Goal: Transaction & Acquisition: Book appointment/travel/reservation

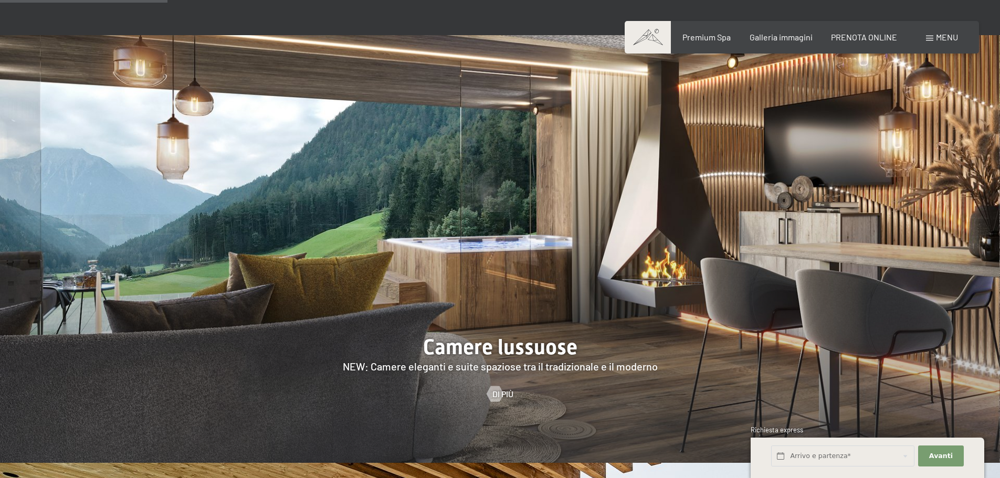
scroll to position [998, 0]
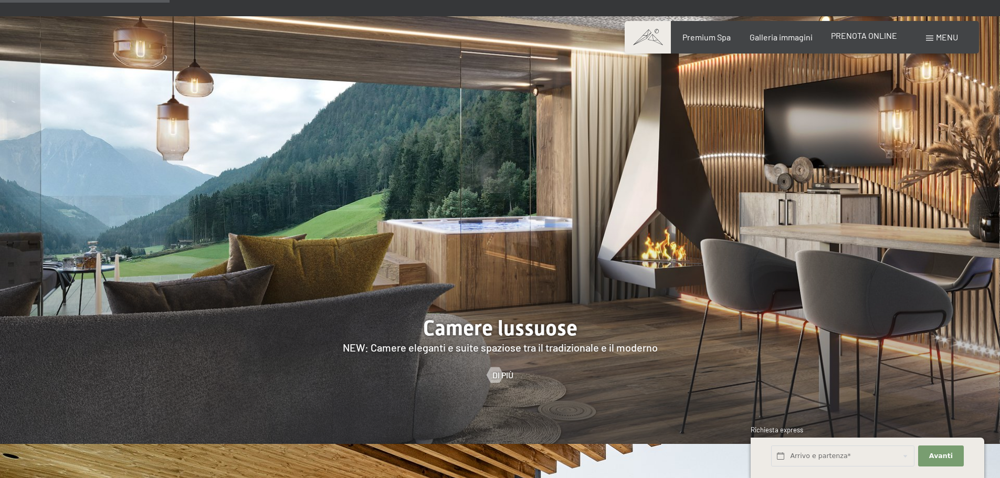
click at [853, 40] on div "PRENOTA ONLINE" at bounding box center [864, 36] width 66 height 12
click at [867, 31] on span "PRENOTA ONLINE" at bounding box center [864, 35] width 66 height 10
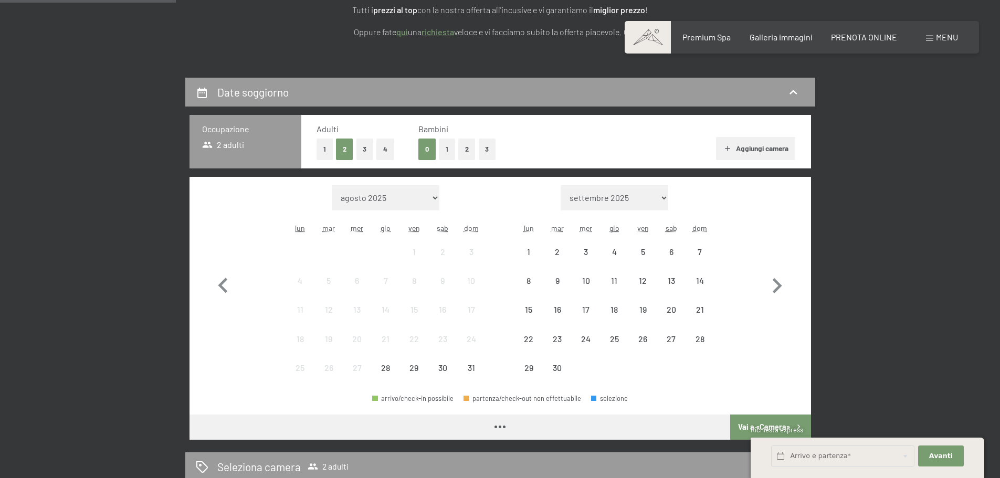
scroll to position [263, 0]
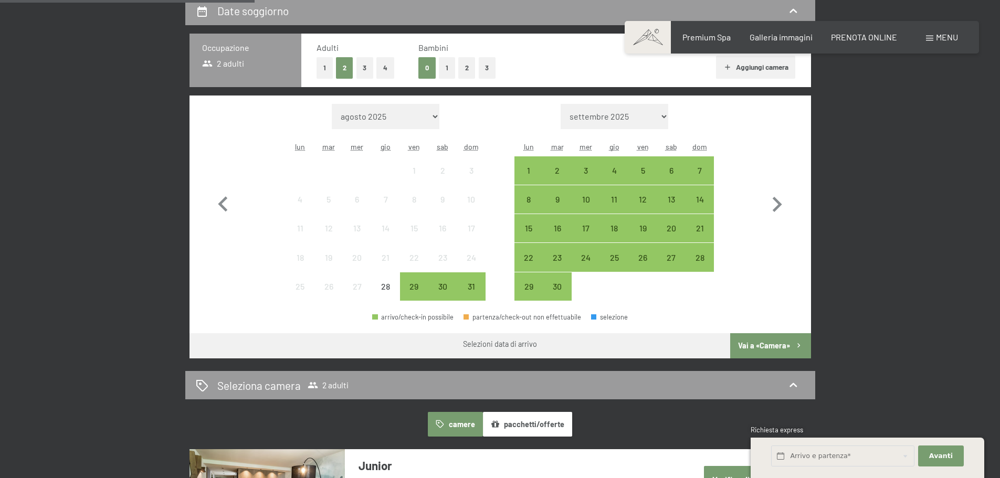
click at [798, 201] on div "Mese/anno agosto 2025 settembre 2025 ottobre 2025 novembre 2025 dicembre 2025 g…" at bounding box center [501, 203] width 622 height 214
drag, startPoint x: 792, startPoint y: 201, endPoint x: 785, endPoint y: 201, distance: 6.8
click at [788, 201] on icon "button" at bounding box center [777, 205] width 30 height 30
select select "2025-09-01"
select select "2025-10-01"
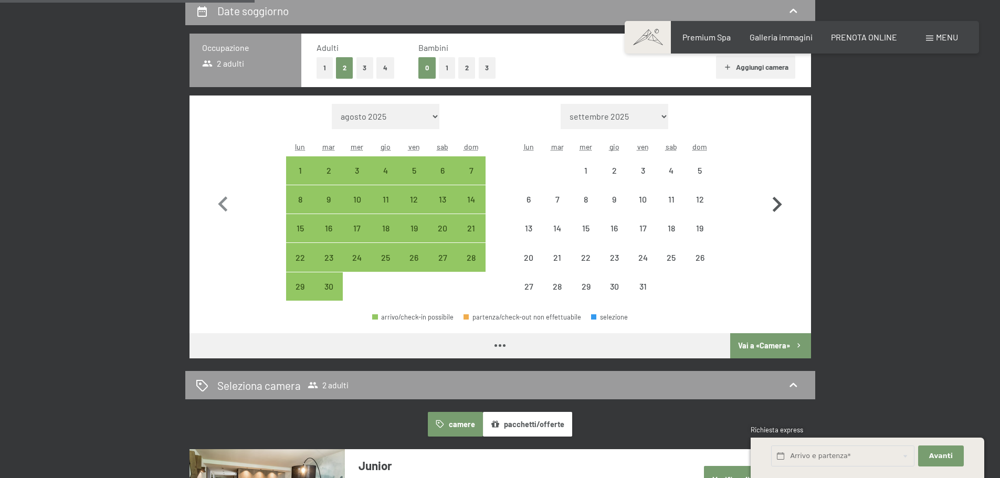
select select "2025-09-01"
select select "2025-10-01"
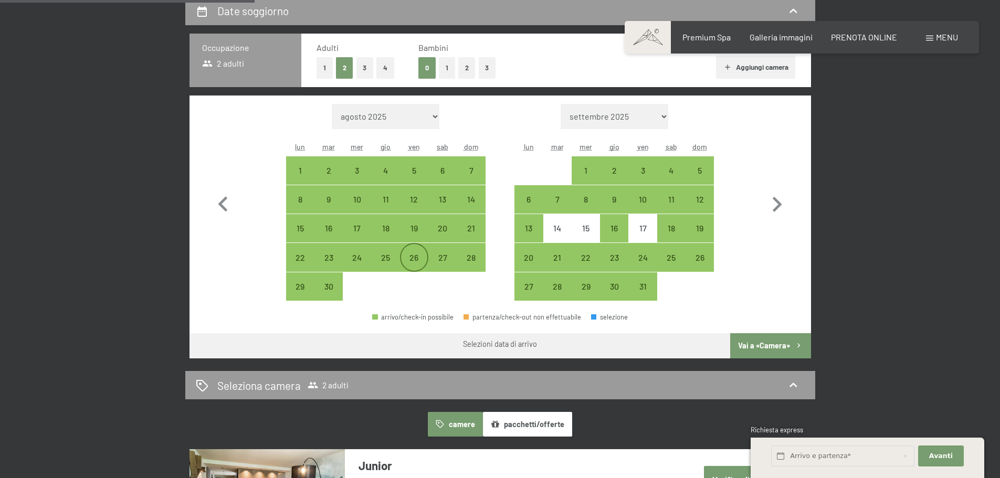
click at [417, 259] on div "26" at bounding box center [414, 267] width 26 height 26
select select "2025-09-01"
select select "2025-10-01"
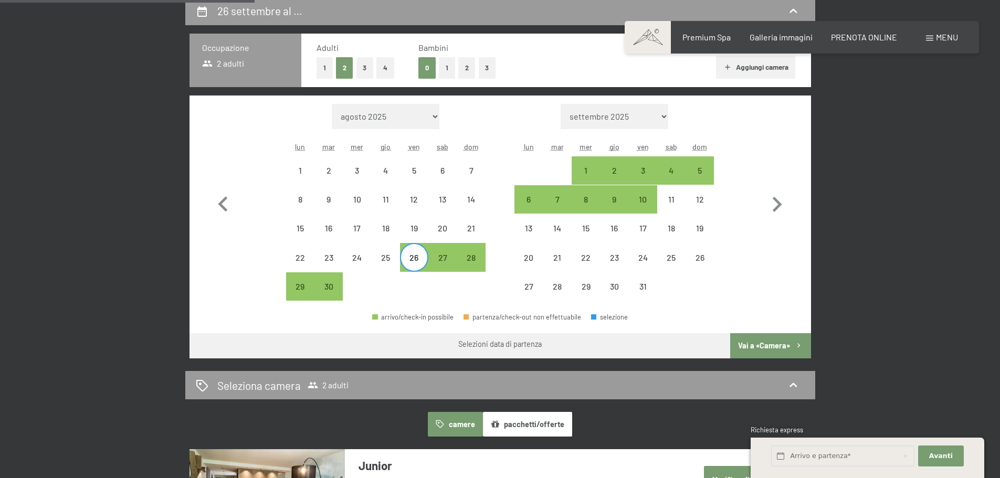
click at [485, 257] on div "28" at bounding box center [471, 257] width 28 height 28
select select "2025-09-01"
select select "2025-10-01"
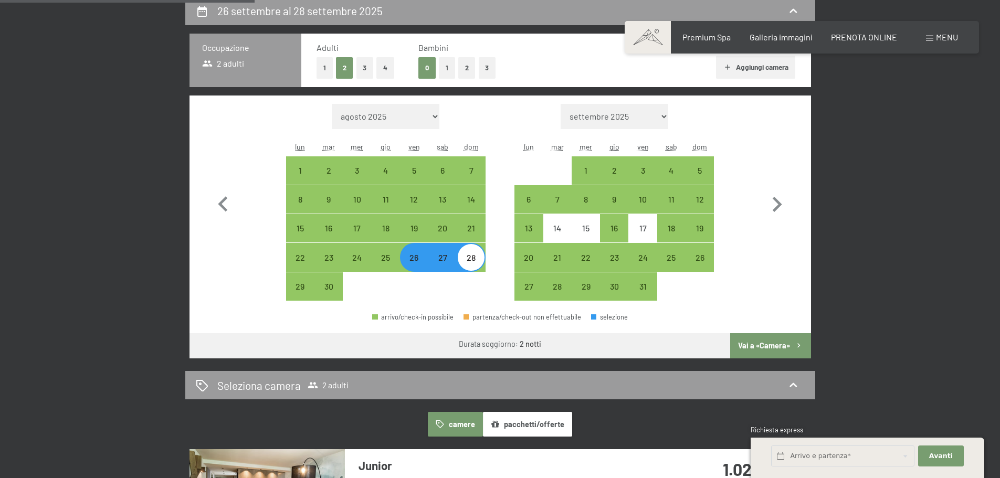
click at [782, 342] on button "Vai a «Camera»" at bounding box center [770, 345] width 80 height 25
select select "2025-09-01"
select select "2025-10-01"
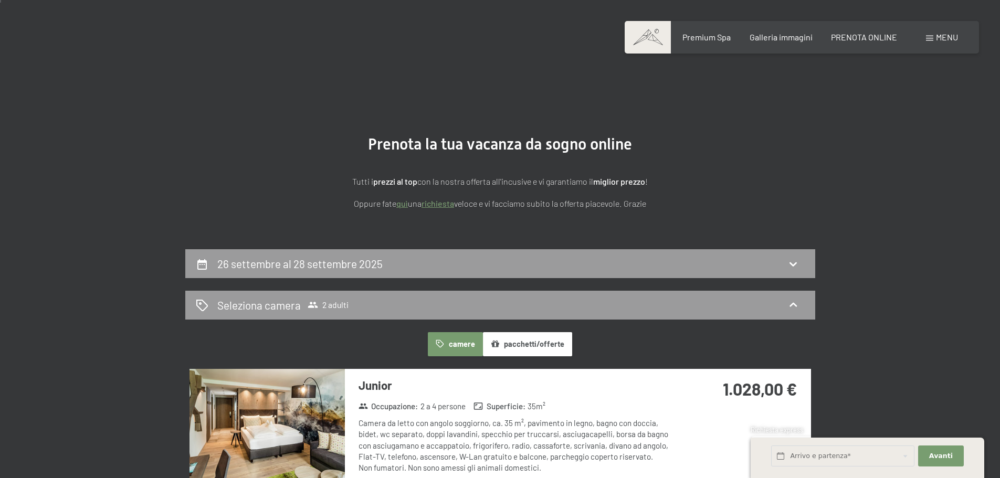
scroll to position [0, 0]
